Goal: Task Accomplishment & Management: Understand process/instructions

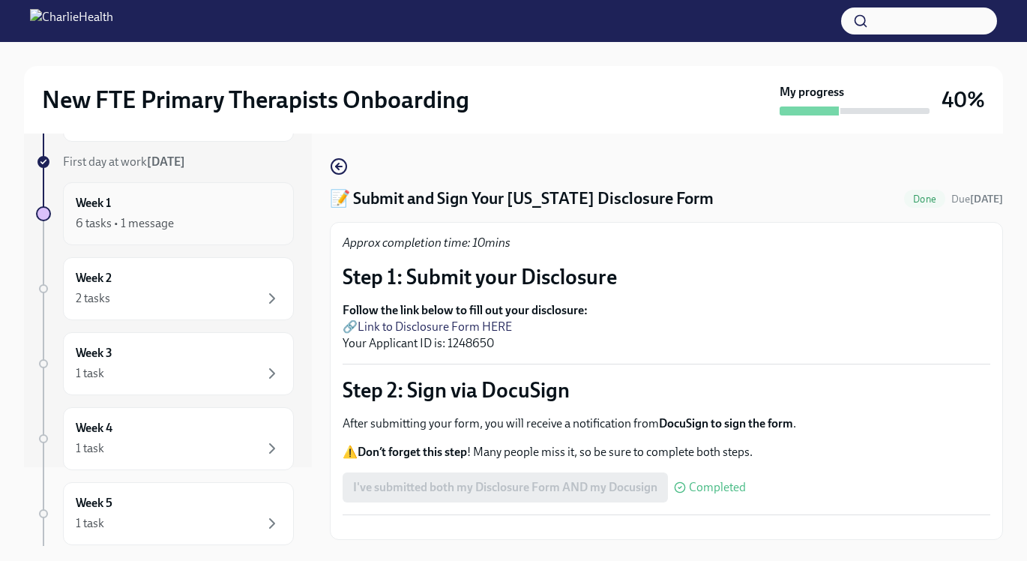
scroll to position [77, 0]
click at [253, 286] on div "Week 2 2 tasks" at bounding box center [178, 289] width 205 height 37
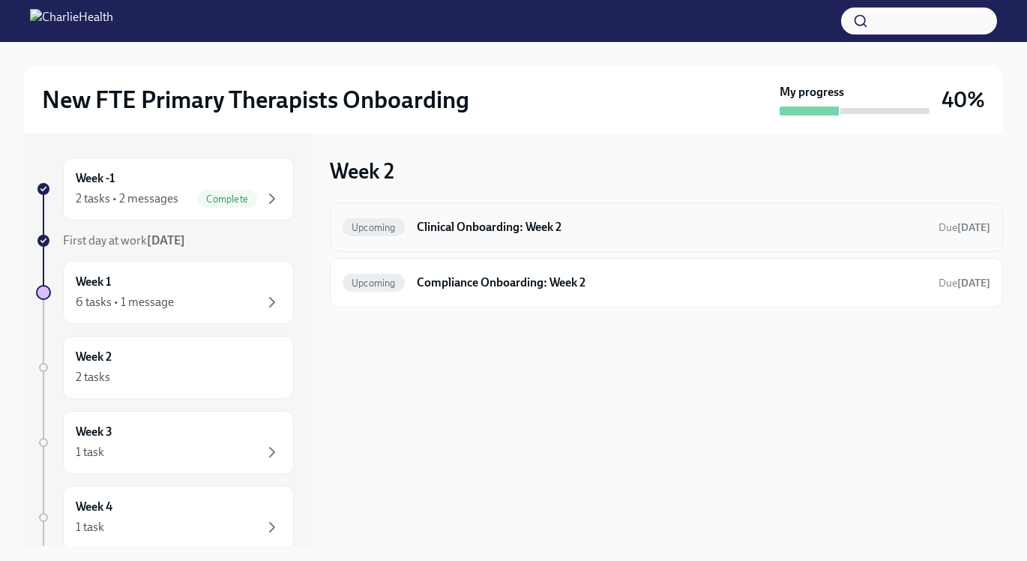
click at [754, 230] on h6 "Clinical Onboarding: Week 2" at bounding box center [672, 227] width 510 height 16
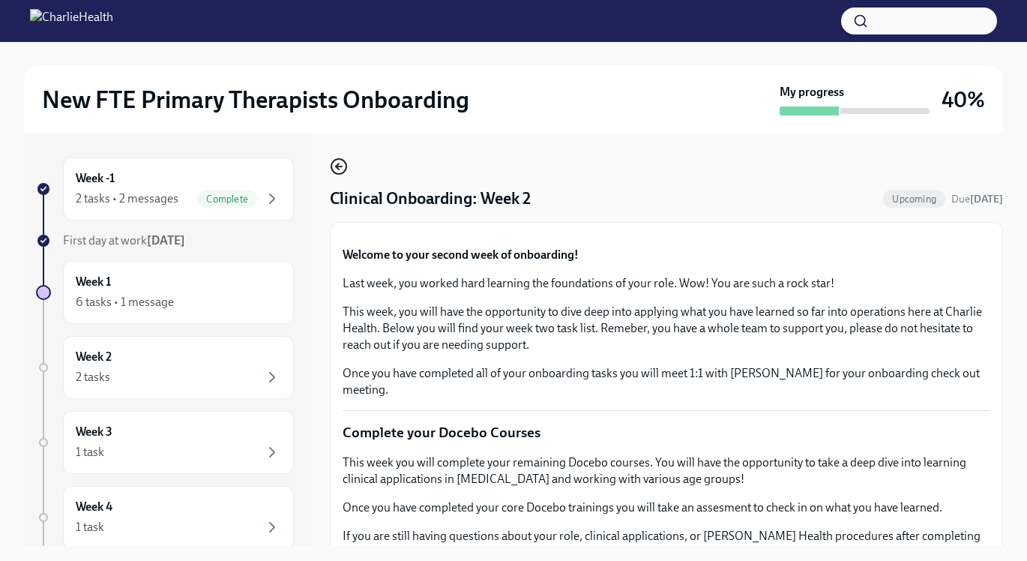
click at [340, 169] on icon "button" at bounding box center [339, 166] width 18 height 18
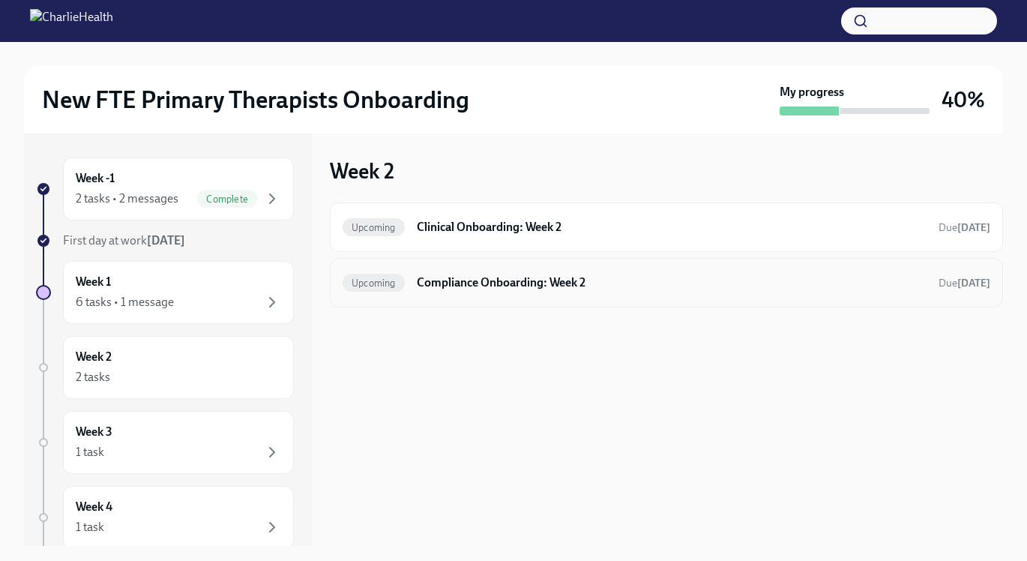
click at [619, 275] on h6 "Compliance Onboarding: Week 2" at bounding box center [672, 282] width 510 height 16
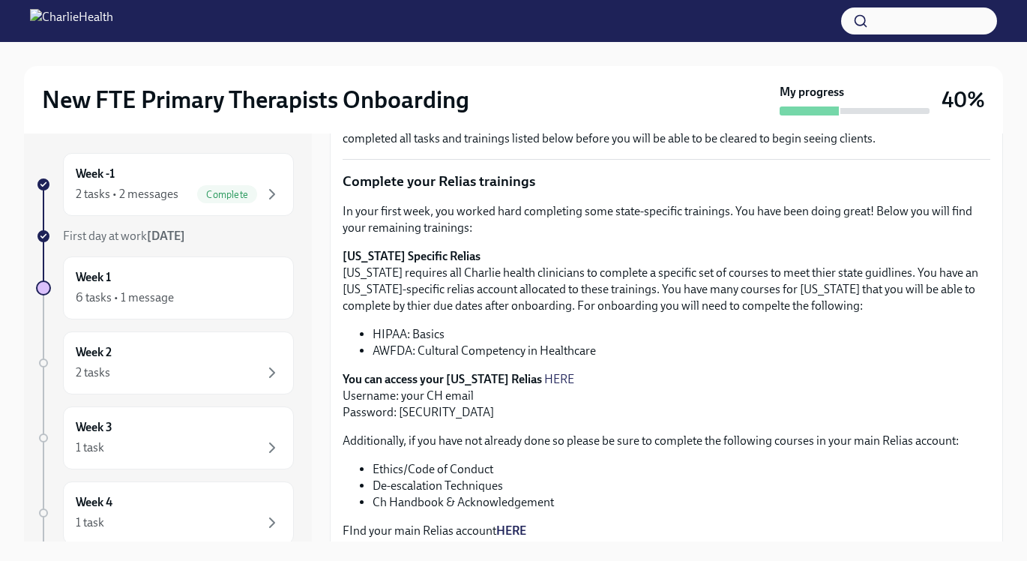
scroll to position [146, 0]
